Goal: Manage account settings

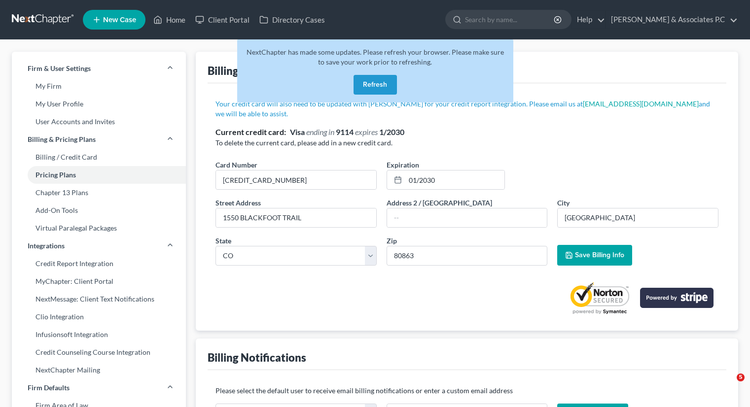
select select "5"
select select "1"
click at [365, 92] on button "Refresh" at bounding box center [375, 85] width 43 height 20
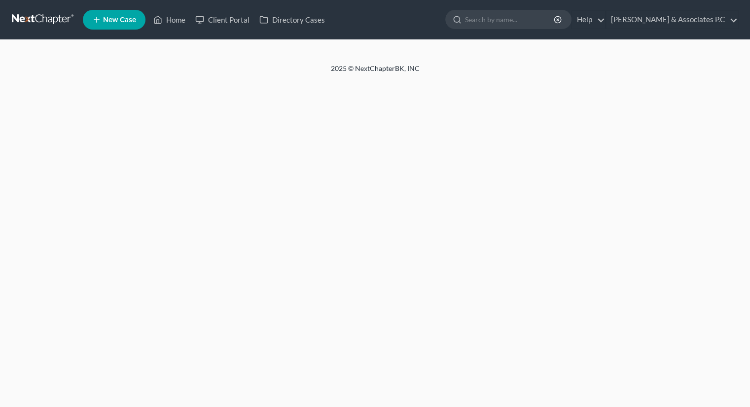
select select "5"
select select "1"
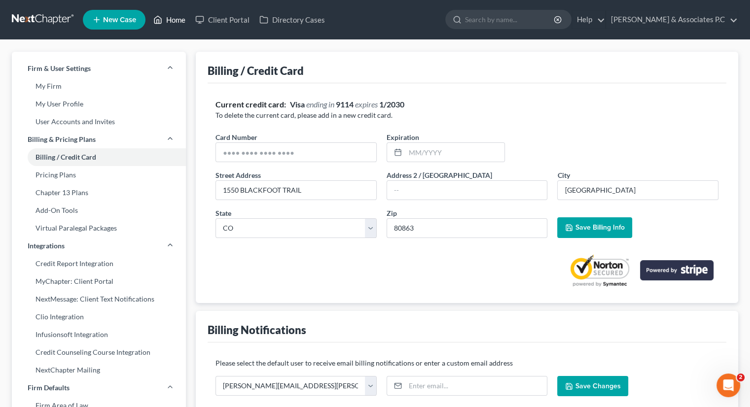
click at [183, 23] on link "Home" at bounding box center [169, 20] width 42 height 18
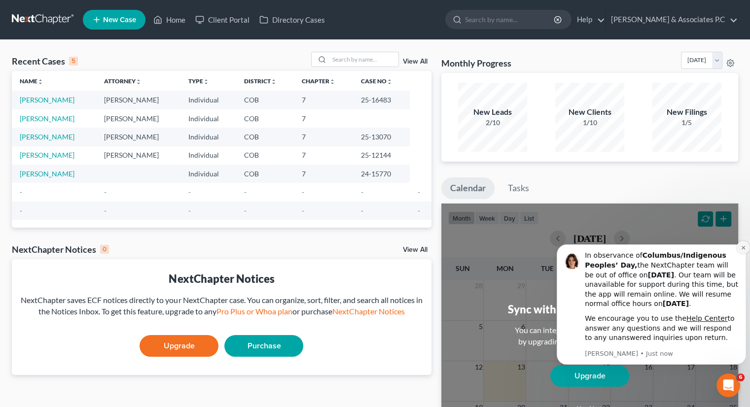
click at [743, 246] on icon "Dismiss notification" at bounding box center [743, 247] width 5 height 5
